Goal: Transaction & Acquisition: Purchase product/service

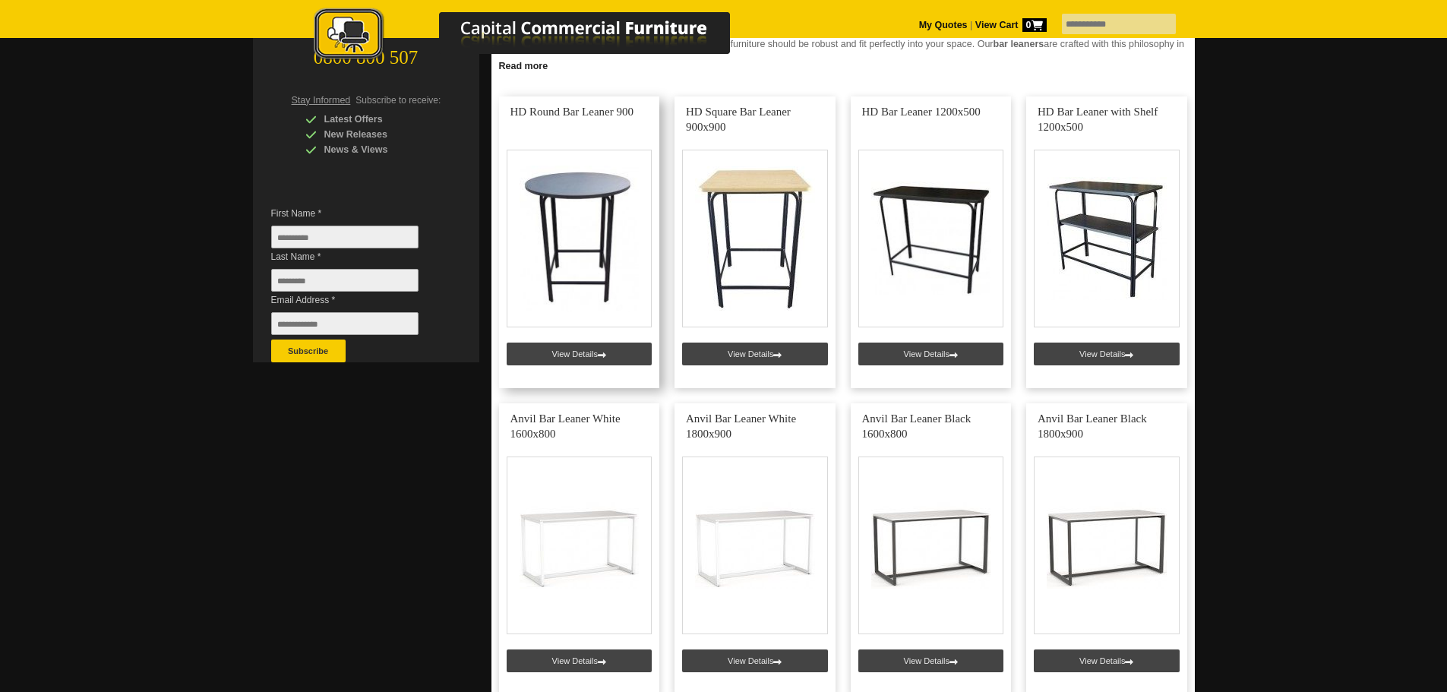
scroll to position [228, 0]
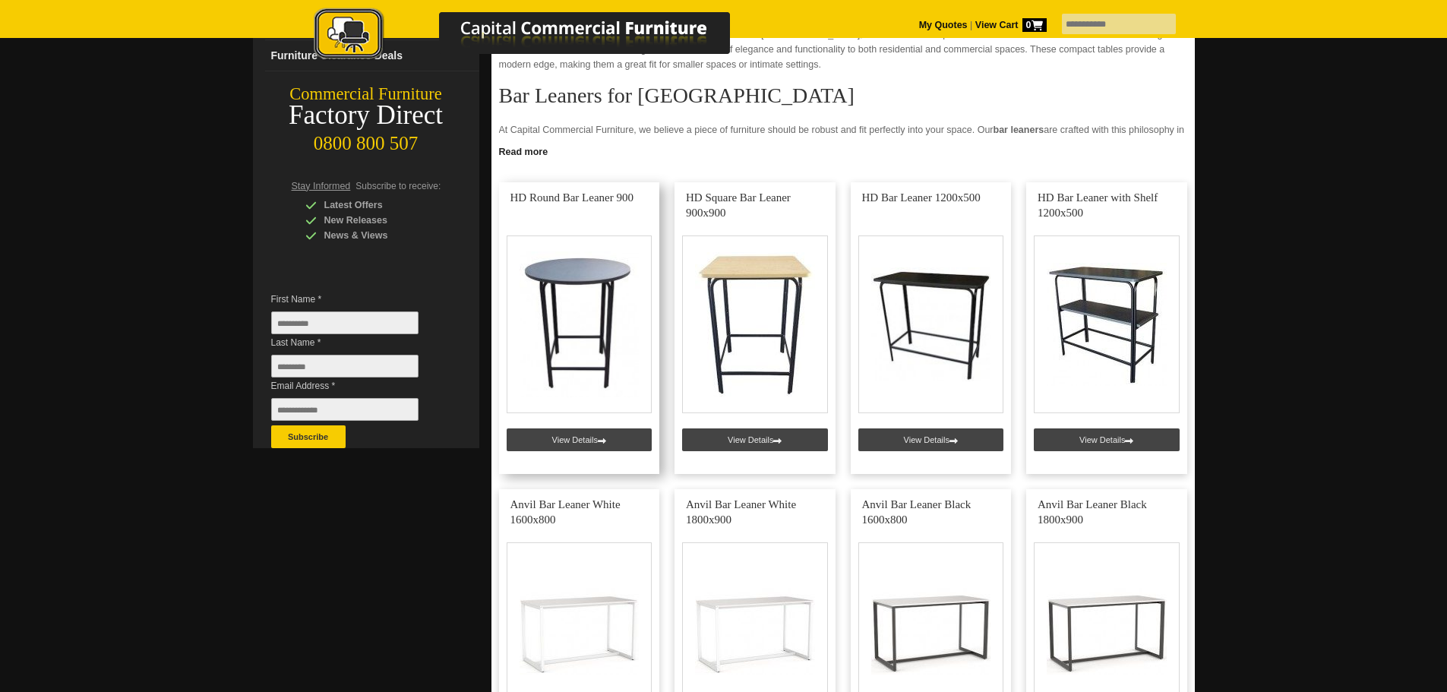
click at [587, 307] on link at bounding box center [579, 328] width 161 height 292
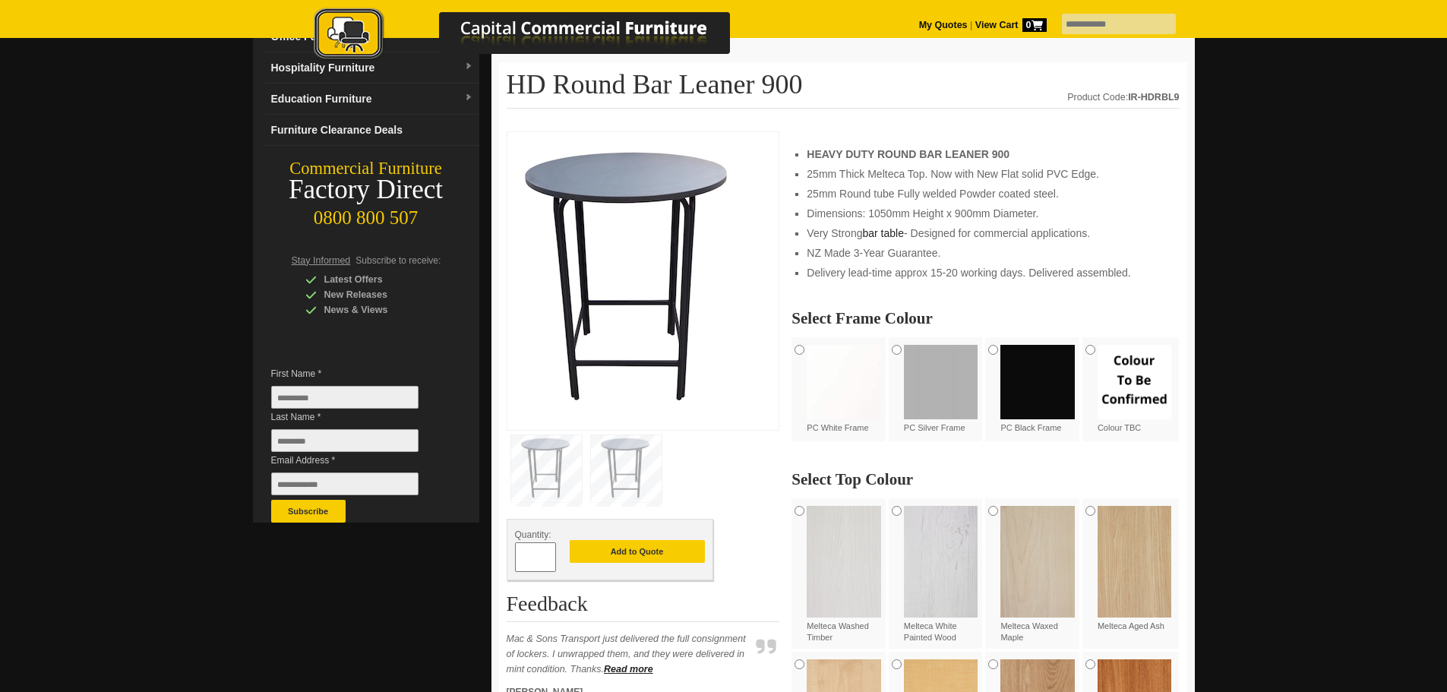
scroll to position [152, 0]
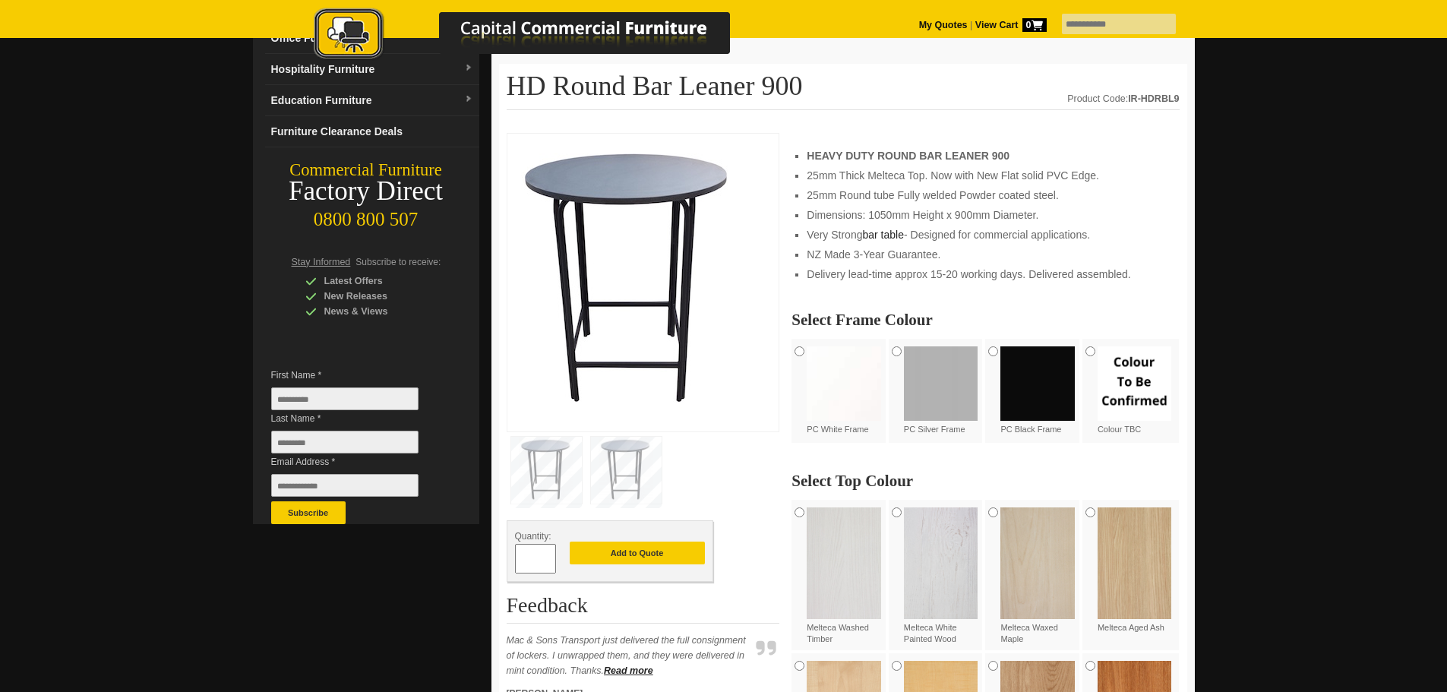
click at [916, 357] on img at bounding box center [941, 383] width 74 height 74
click at [1069, 372] on img at bounding box center [1038, 383] width 74 height 74
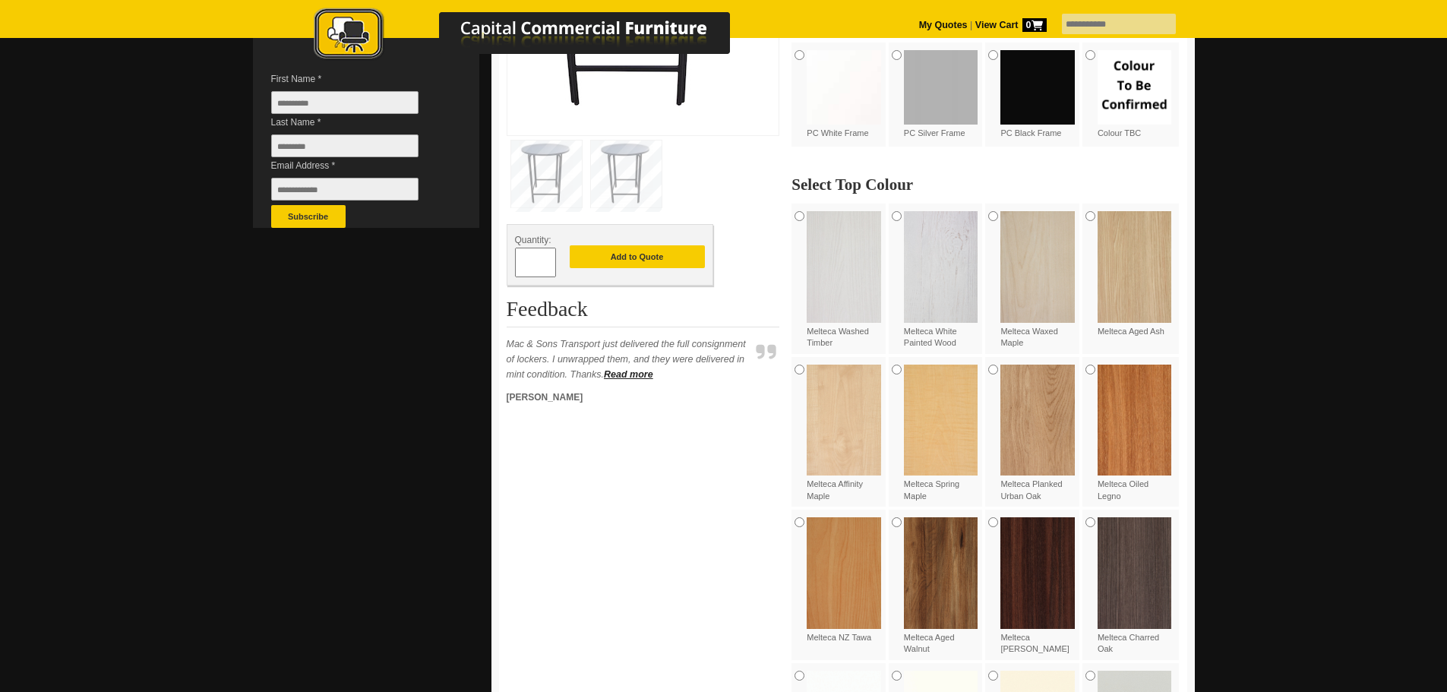
scroll to position [304, 0]
